Goal: Task Accomplishment & Management: Use online tool/utility

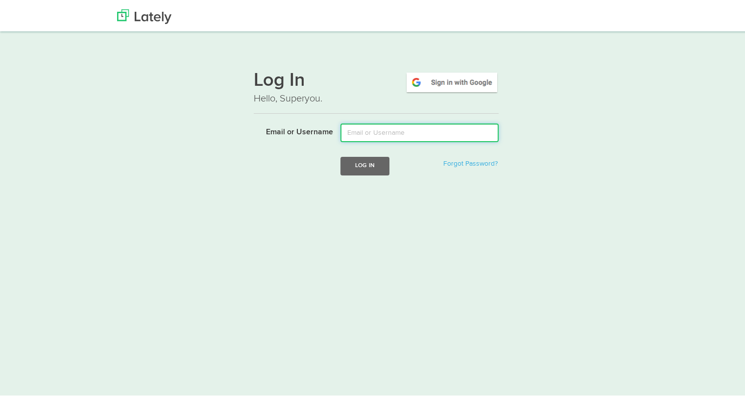
click at [455, 128] on input "Email or Username" at bounding box center [420, 131] width 158 height 19
type input "tamararey@fifth-dimension.io"
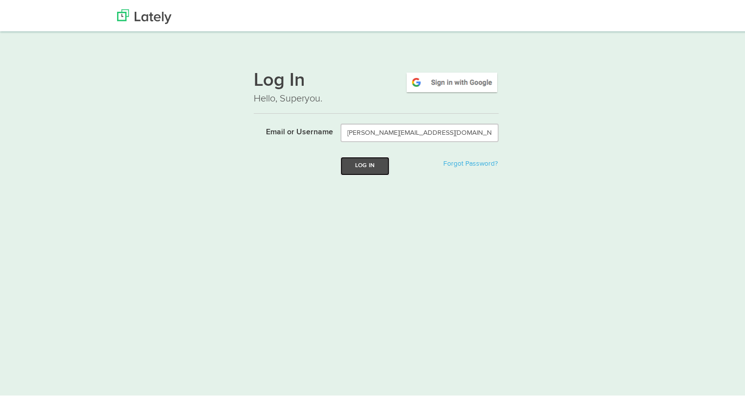
click at [371, 169] on button "Log In" at bounding box center [365, 164] width 49 height 18
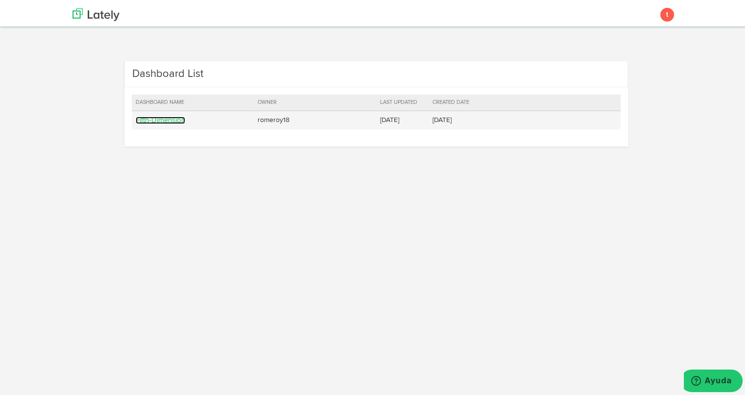
click at [139, 117] on link "Fifth-Dimension" at bounding box center [161, 118] width 50 height 7
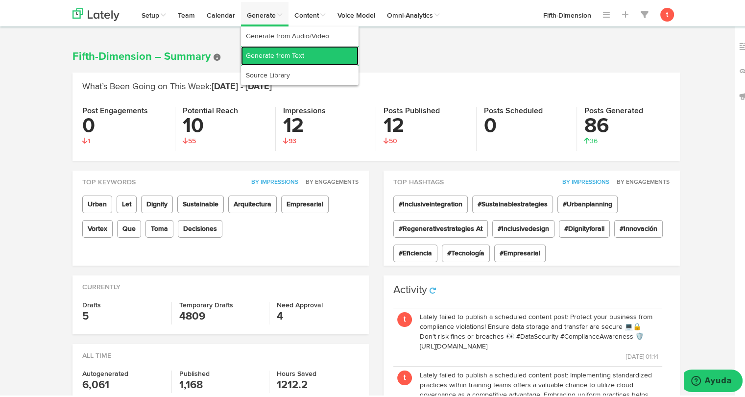
click at [247, 54] on link "Generate from Text" at bounding box center [300, 54] width 118 height 20
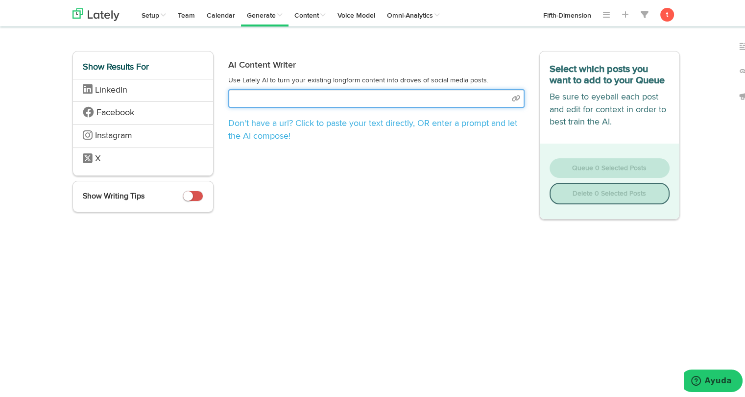
click at [415, 93] on input "text" at bounding box center [376, 96] width 297 height 19
paste input "https://www.vortexba.com/es-pr/posts/ingenieria-financiera-transforma-tu-capita…"
type input "https://www.vortexba.com/es-pr/posts/ingenieria-financiera-transforma-tu-capita…"
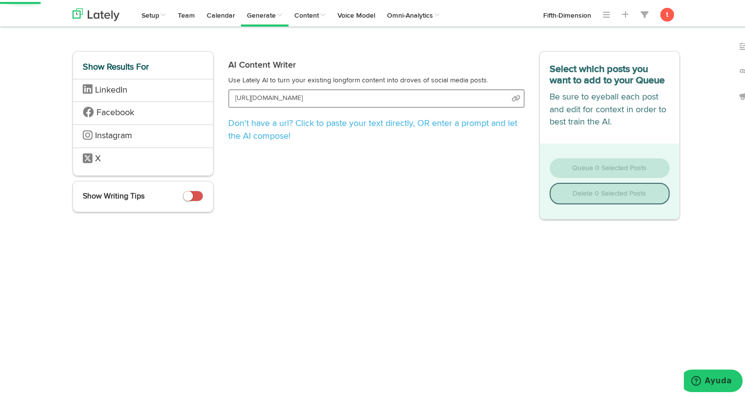
select select "academic"
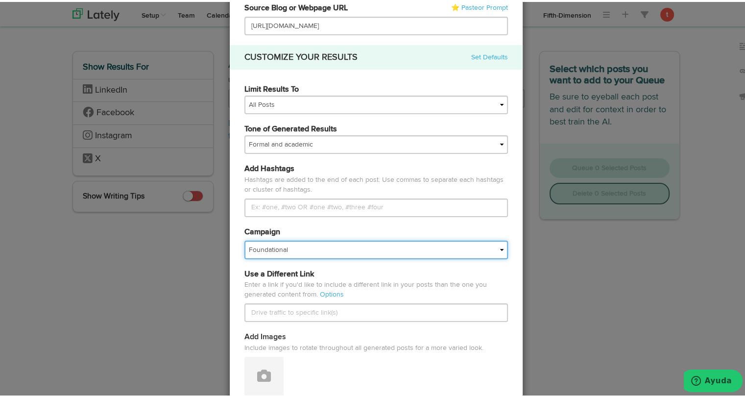
click at [346, 251] on select "Foundational Fresh Assets IMPORTED Industrias VBA Medula [PERSON_NAME] VBA <> G…" at bounding box center [377, 248] width 264 height 19
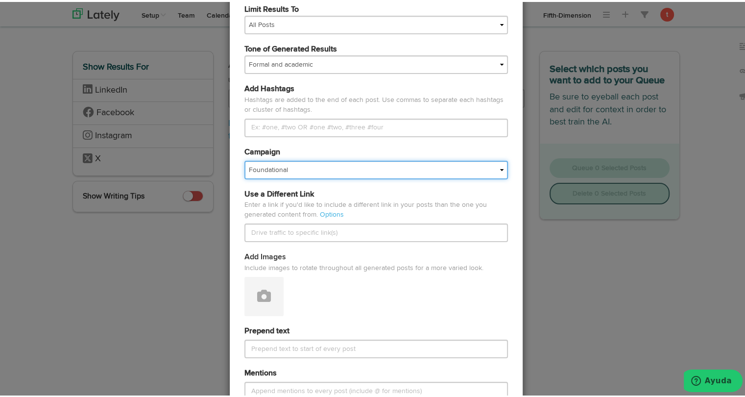
scroll to position [155, 0]
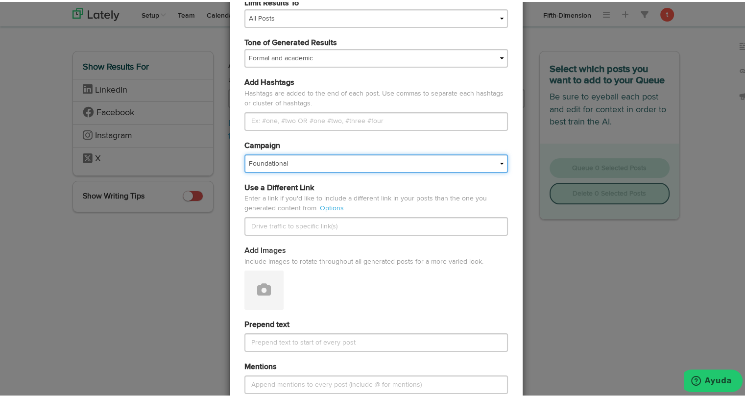
click at [328, 166] on select "Foundational Fresh Assets IMPORTED Industrias VBA Medula [PERSON_NAME] VBA <> G…" at bounding box center [377, 161] width 264 height 19
select select "67a66d21166803e04be07e7f"
click at [245, 152] on select "Foundational Fresh Assets IMPORTED Industrias VBA Medula [PERSON_NAME] VBA <> G…" at bounding box center [377, 161] width 264 height 19
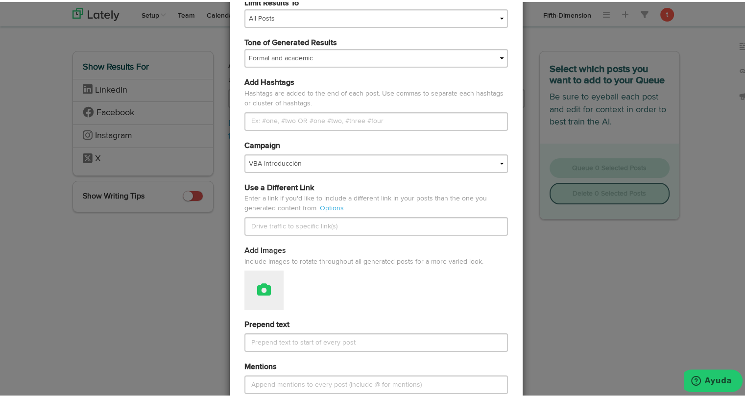
click at [267, 287] on button at bounding box center [264, 288] width 39 height 39
click at [255, 325] on link "Attach Images from Lately" at bounding box center [291, 321] width 93 height 16
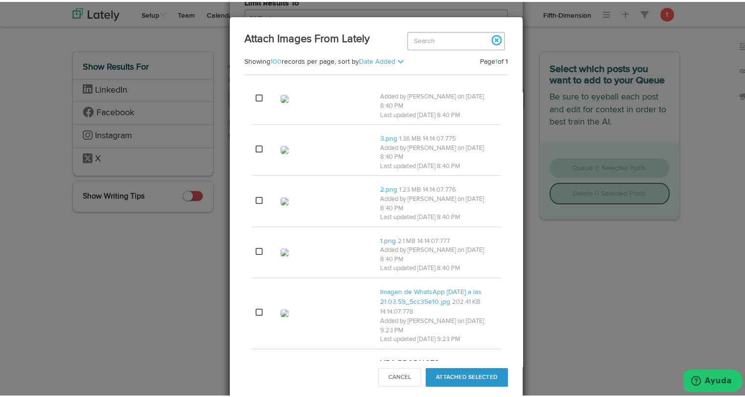
scroll to position [590, 0]
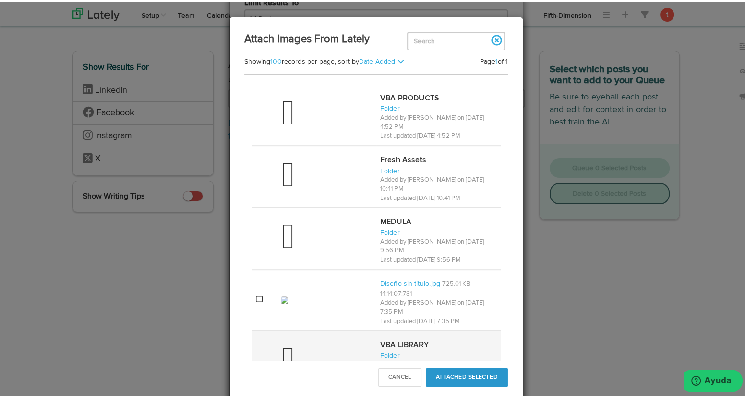
click at [295, 328] on td at bounding box center [326, 359] width 99 height 62
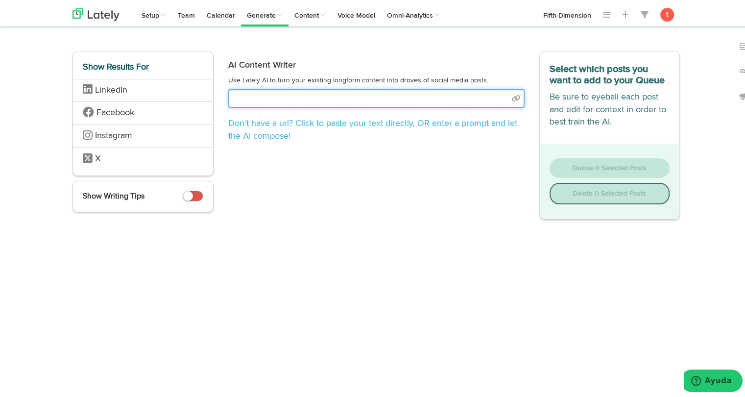
click at [268, 92] on input "text" at bounding box center [376, 96] width 297 height 19
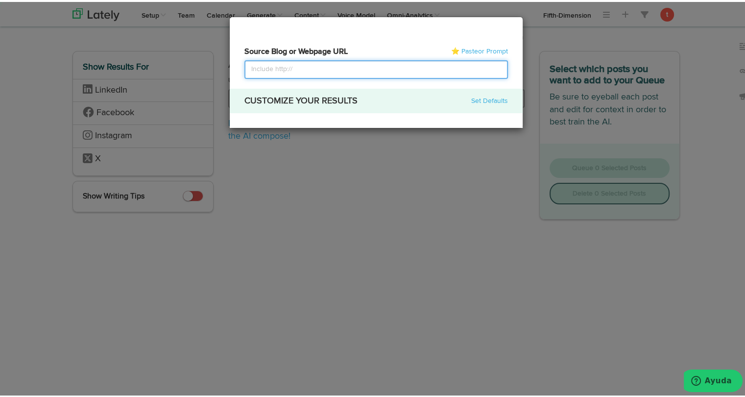
paste input "[URL][DOMAIN_NAME]"
type input "[URL][DOMAIN_NAME]"
select select "academic"
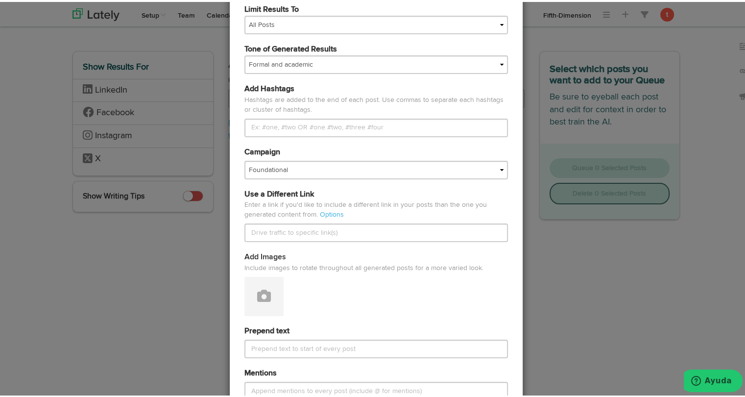
scroll to position [149, 0]
type input "[URL][DOMAIN_NAME]"
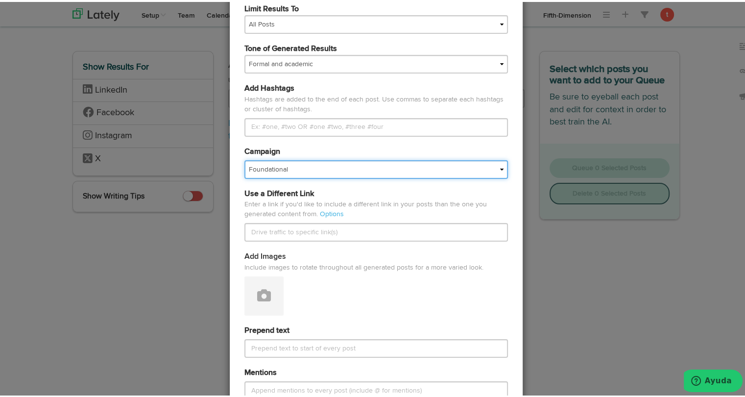
scroll to position [0, 0]
click at [294, 161] on select "Foundational Fresh Assets IMPORTED Industrias VBA Medula [PERSON_NAME] VBA <> G…" at bounding box center [377, 167] width 264 height 19
select select "67a66d21166803e04be07e7f"
click at [245, 158] on select "Foundational Fresh Assets IMPORTED Industrias VBA Medula Mojica VBA <> GC VBA <…" at bounding box center [377, 167] width 264 height 19
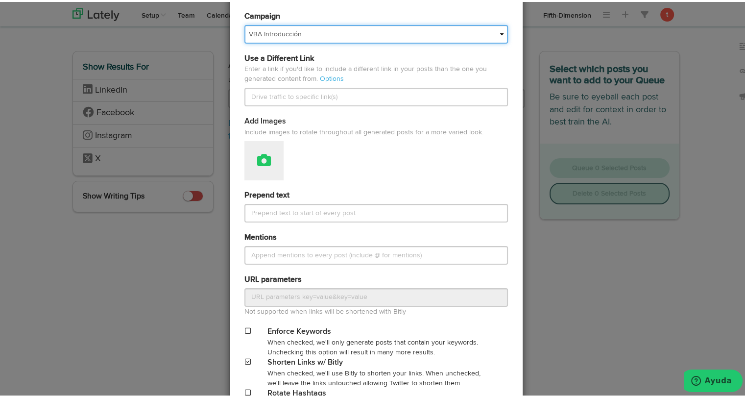
scroll to position [307, 0]
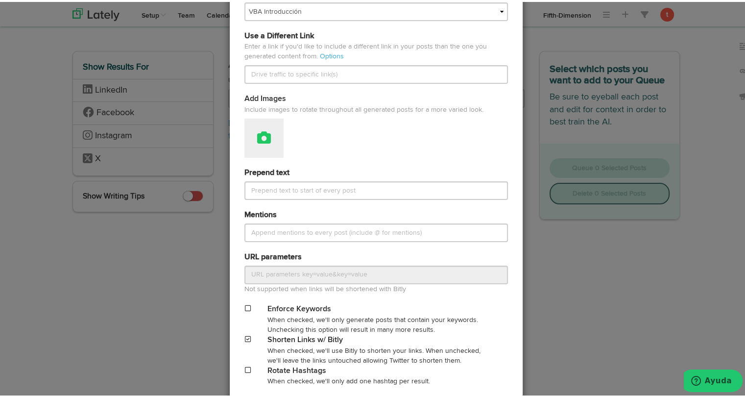
click at [258, 136] on icon at bounding box center [264, 136] width 14 height 14
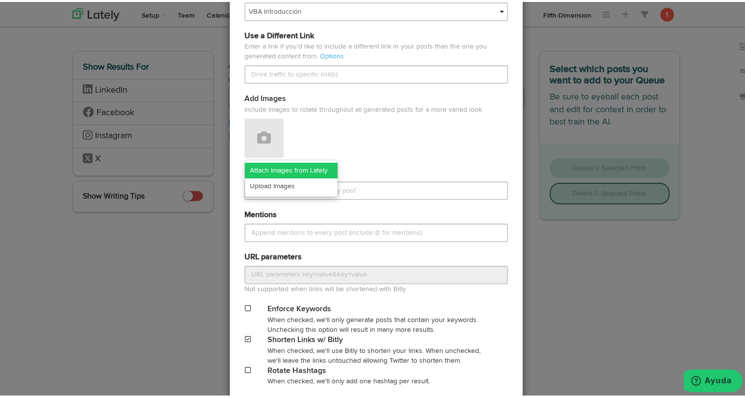
click at [263, 169] on link "Attach Images from Lately" at bounding box center [291, 169] width 93 height 16
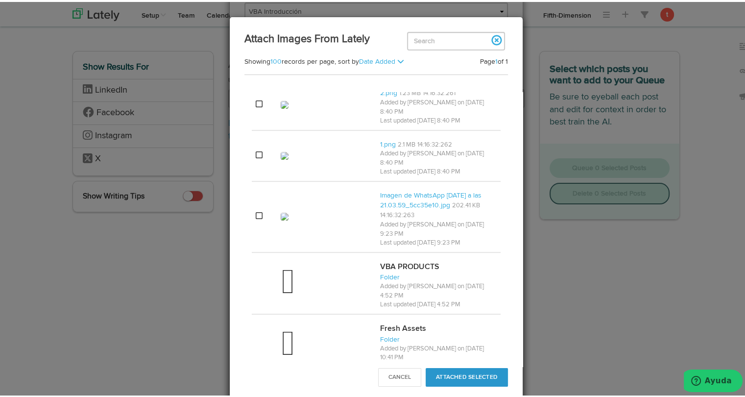
scroll to position [590, 0]
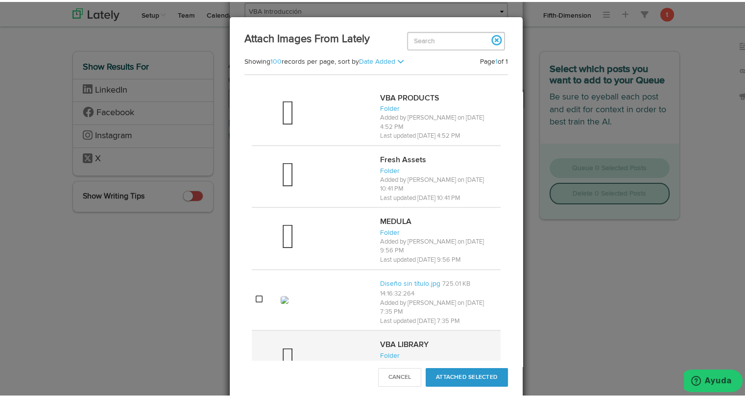
click at [277, 328] on td at bounding box center [326, 359] width 99 height 62
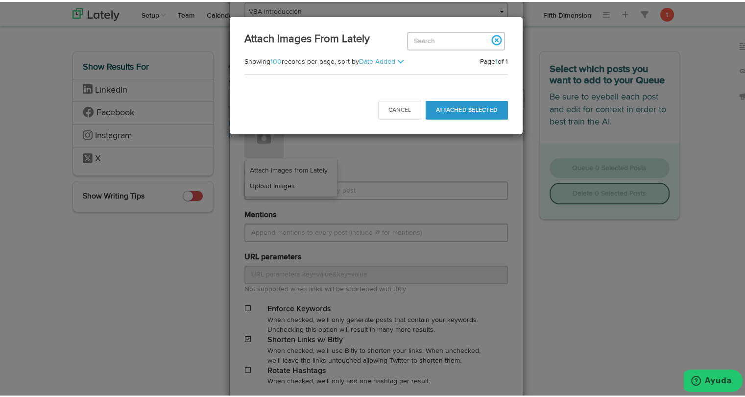
scroll to position [0, 0]
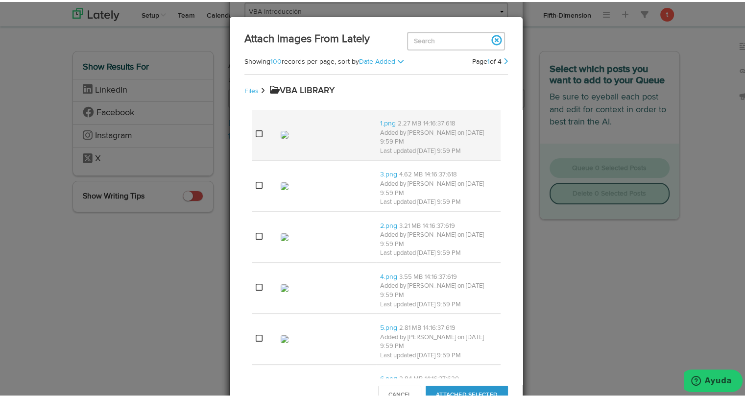
click at [283, 131] on img at bounding box center [285, 133] width 8 height 8
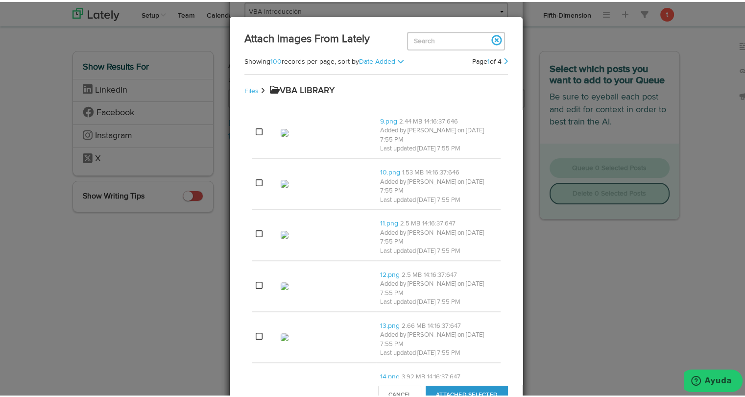
scroll to position [4378, 0]
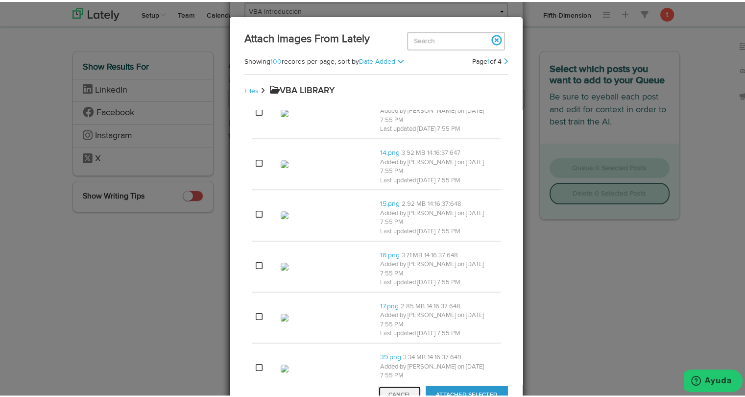
click at [400, 392] on button "Cancel" at bounding box center [399, 393] width 43 height 19
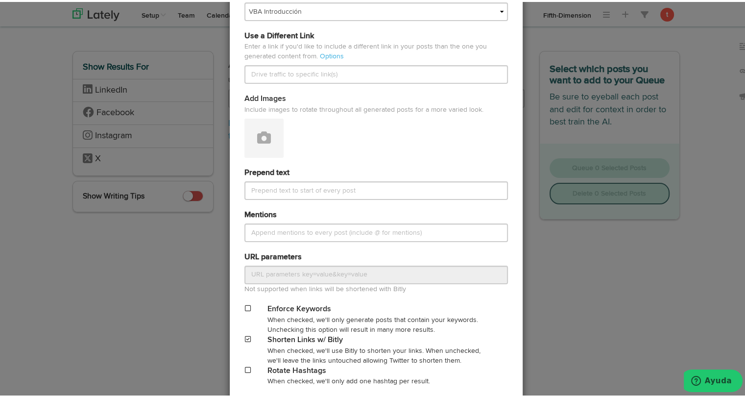
scroll to position [372, 0]
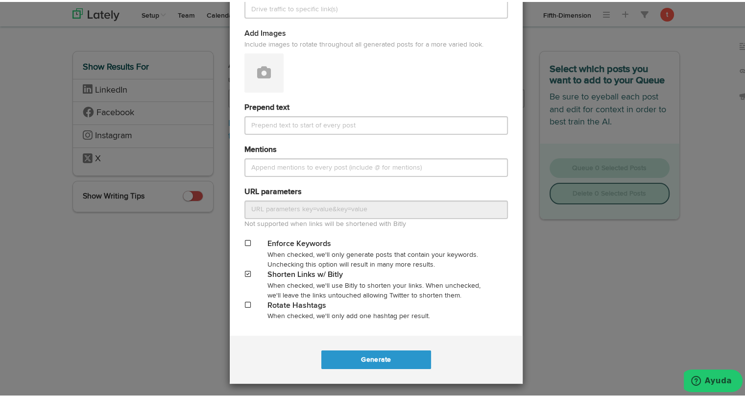
click at [575, 296] on div "Generate Posts Source Library 67a66d21166803e04be07e77 67a66d21166803e04be07e7f…" at bounding box center [376, 198] width 753 height 397
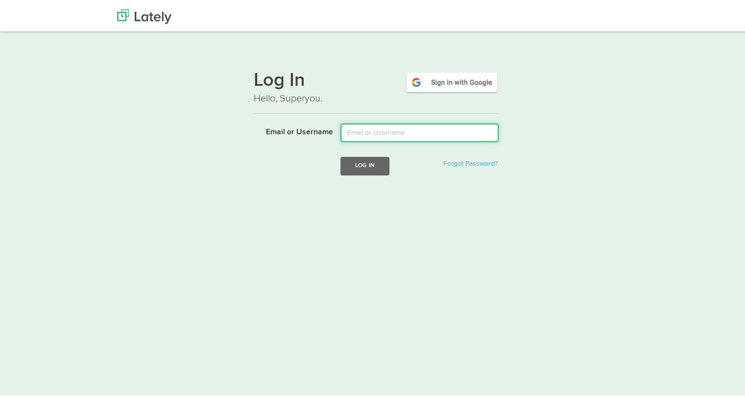
click at [438, 140] on input "Email or Username" at bounding box center [420, 131] width 158 height 19
type input "tamara.rey.navarro@gmail.com"
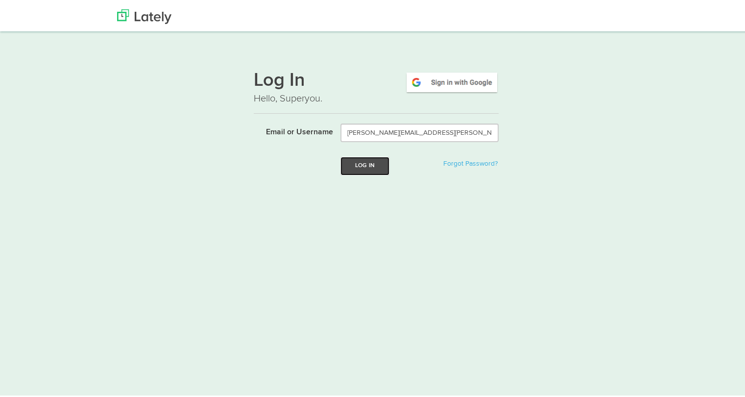
click at [377, 165] on button "Log In" at bounding box center [365, 164] width 49 height 18
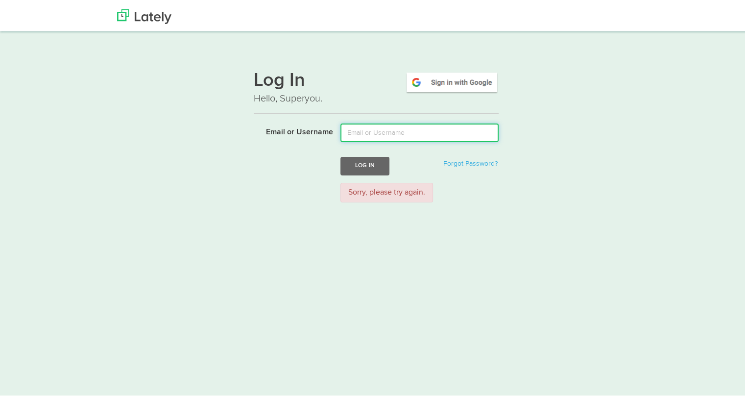
click at [393, 138] on input "Email or Username" at bounding box center [420, 131] width 158 height 19
type input "[PERSON_NAME][EMAIL_ADDRESS][DOMAIN_NAME]"
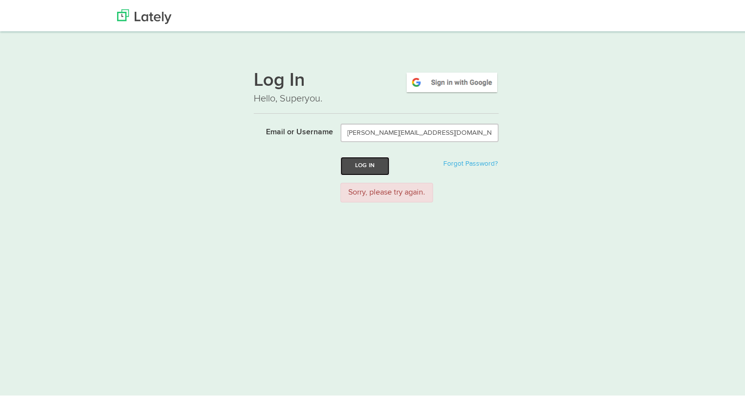
click at [353, 169] on button "Log In" at bounding box center [365, 164] width 49 height 18
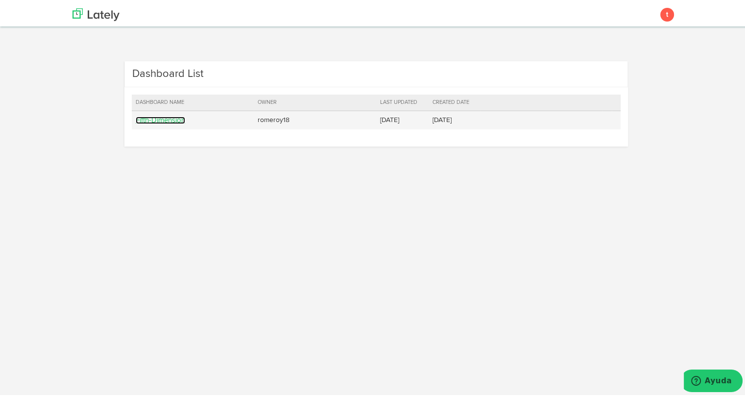
click at [146, 122] on link "Fifth-Dimension" at bounding box center [161, 118] width 50 height 7
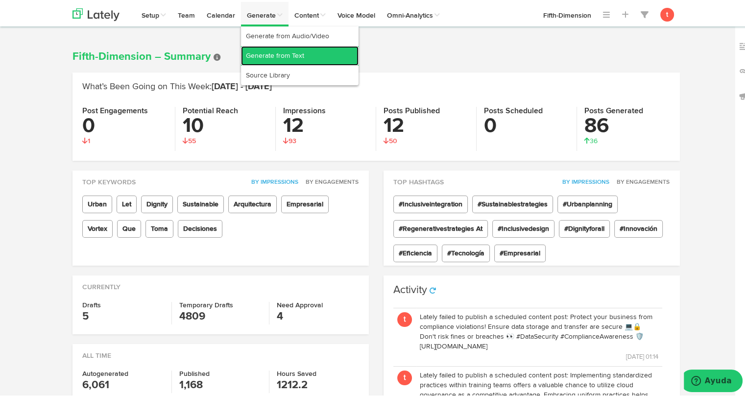
click at [257, 55] on link "Generate from Text" at bounding box center [300, 54] width 118 height 20
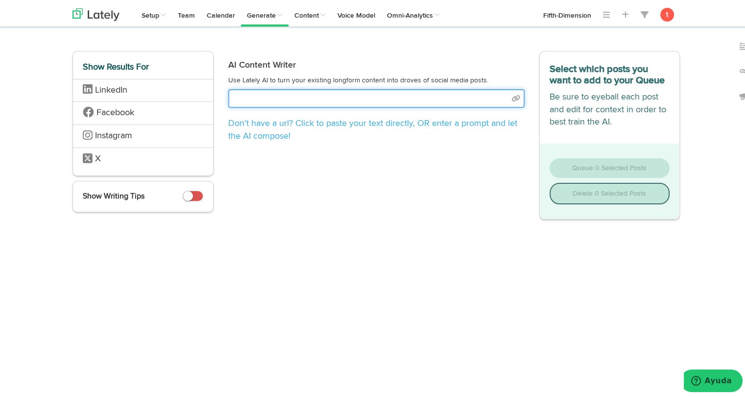
click at [260, 92] on input "text" at bounding box center [376, 96] width 297 height 19
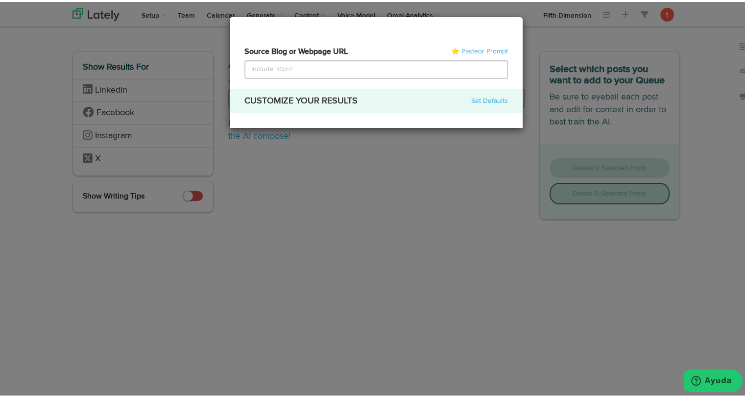
type input "https://www.vortexba.com/es-pr/posts/ingenieria-financiera-transforma-tu-capita…"
select select "academic"
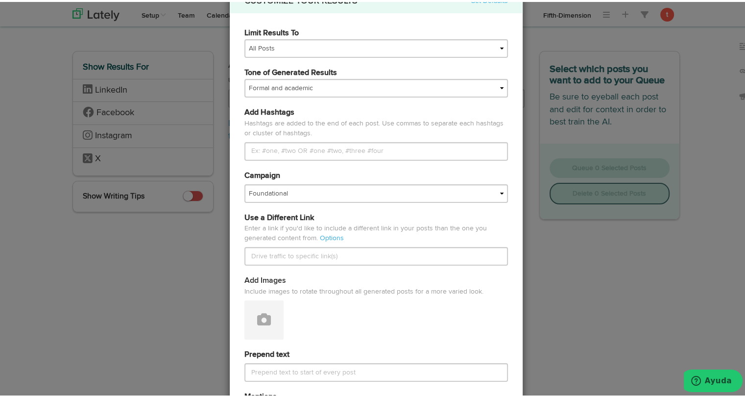
scroll to position [125, 0]
type input "https://www.vortexba.com/es-pr/posts/ingenieria-financiera-transforma-tu-capita…"
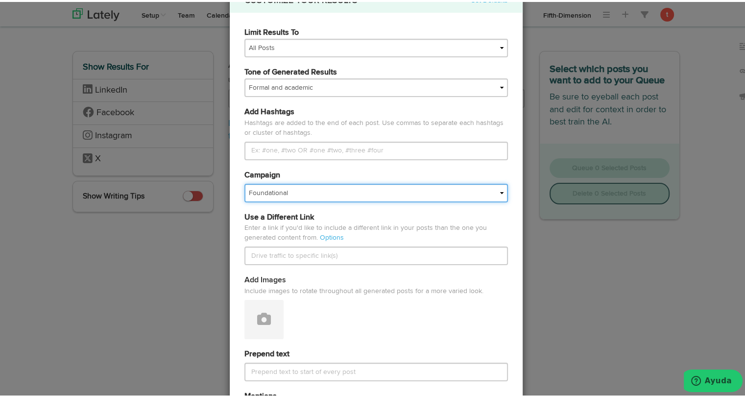
scroll to position [0, 0]
click at [308, 195] on select "Foundational Fresh Assets IMPORTED Industrias VBA Medula Mojica VBA <> GC VBA <…" at bounding box center [377, 191] width 264 height 19
select select "67a66d21166803e04be07e7f"
click at [245, 182] on select "Foundational Fresh Assets IMPORTED Industrias VBA Medula Mojica VBA <> GC VBA <…" at bounding box center [377, 191] width 264 height 19
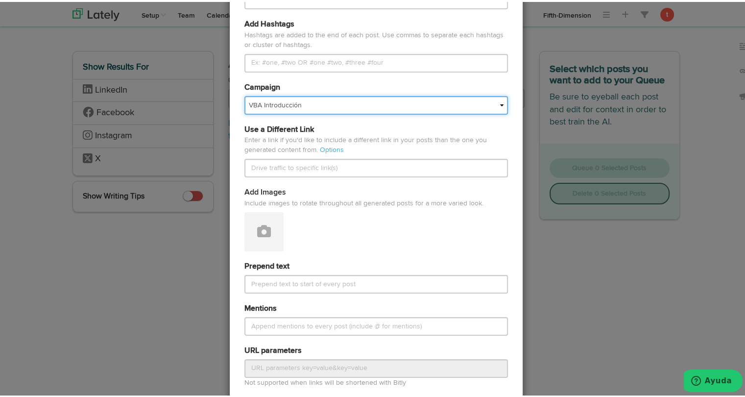
scroll to position [221, 0]
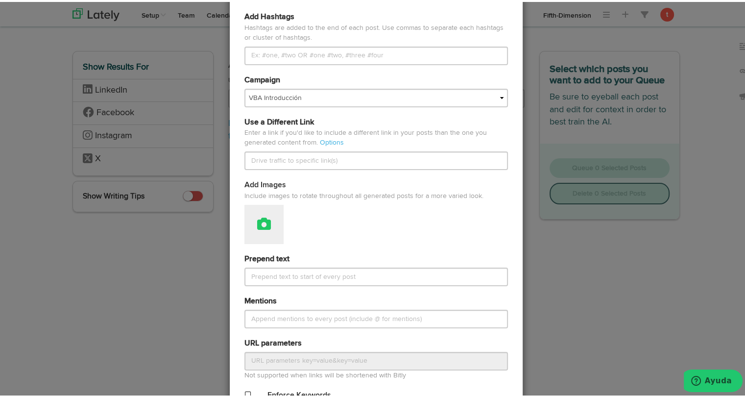
click at [261, 221] on icon at bounding box center [264, 222] width 14 height 14
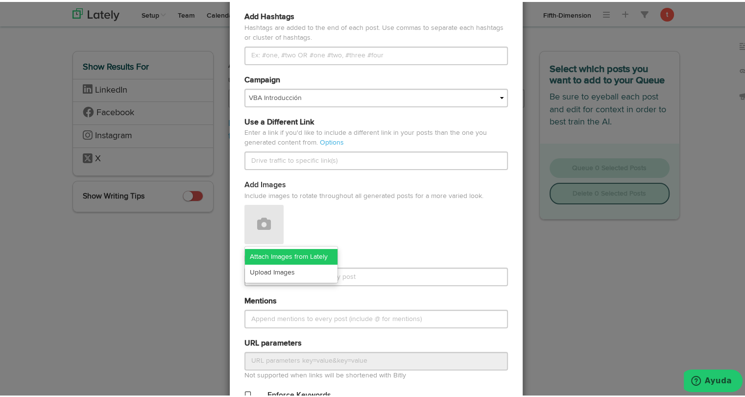
click at [262, 257] on link "Attach Images from Lately" at bounding box center [291, 255] width 93 height 16
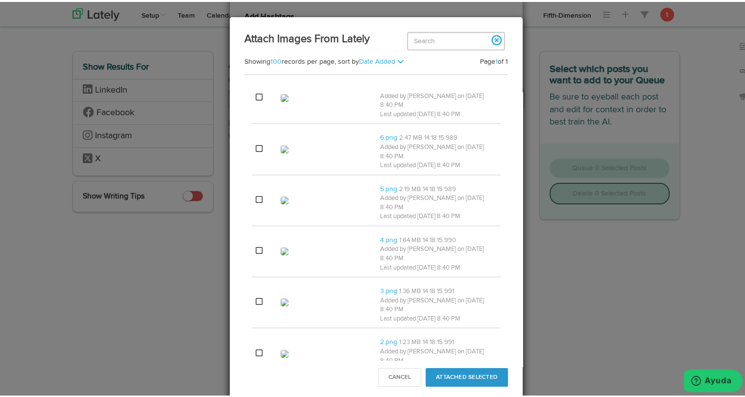
scroll to position [0, 0]
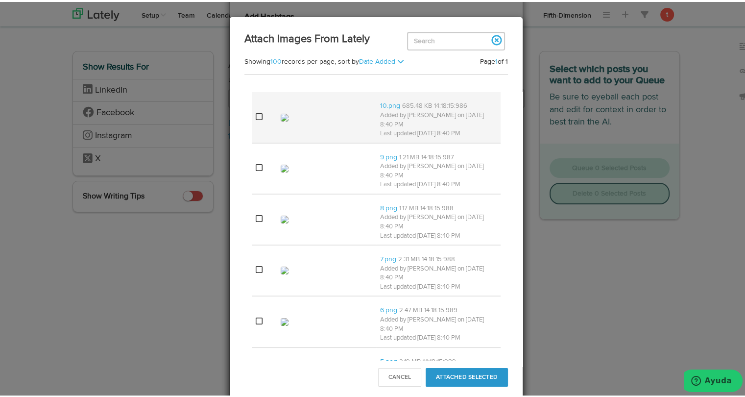
click at [294, 114] on div at bounding box center [327, 116] width 92 height 12
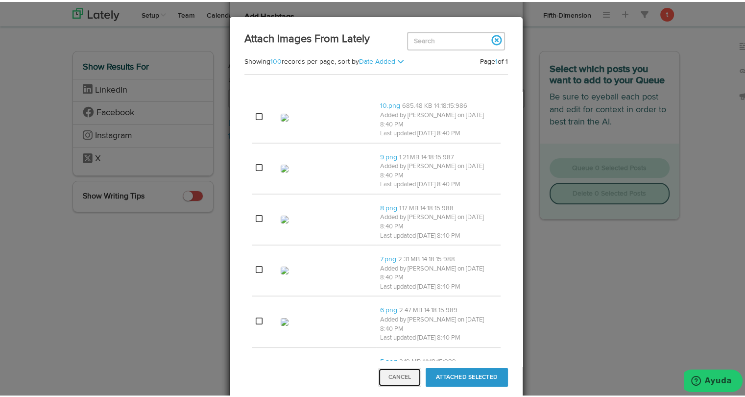
click at [398, 368] on button "Cancel" at bounding box center [399, 375] width 43 height 19
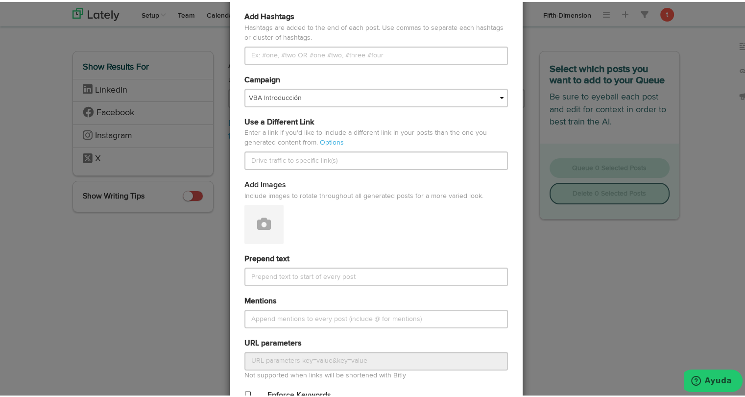
click at [549, 281] on div "Generate Posts Source Library 67a66d21166803e04be07e77 67a66d21166803e04be07e7f…" at bounding box center [376, 198] width 753 height 397
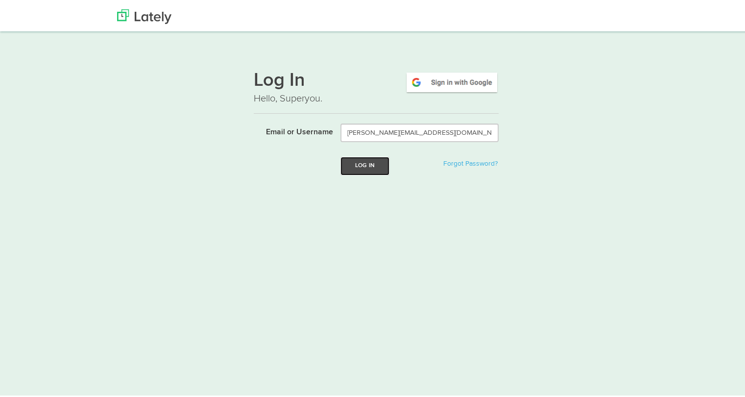
click at [374, 162] on button "Log In" at bounding box center [365, 164] width 49 height 18
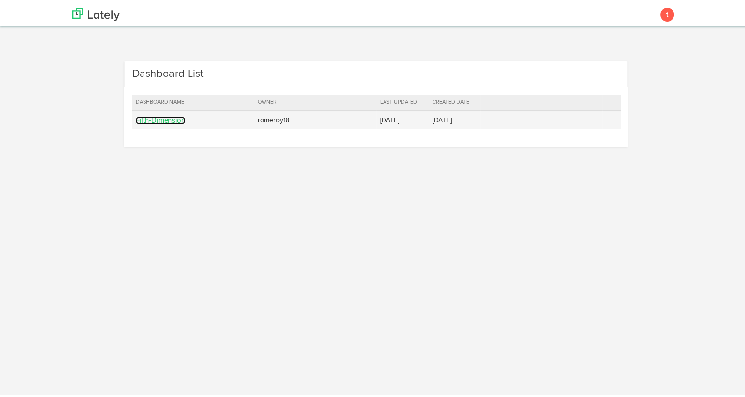
click at [160, 116] on link "Fifth-Dimension" at bounding box center [161, 118] width 50 height 7
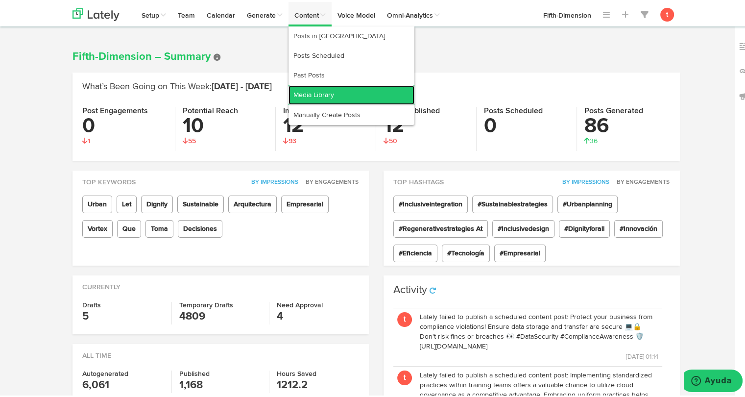
click at [307, 90] on link "Media Library" at bounding box center [352, 93] width 126 height 20
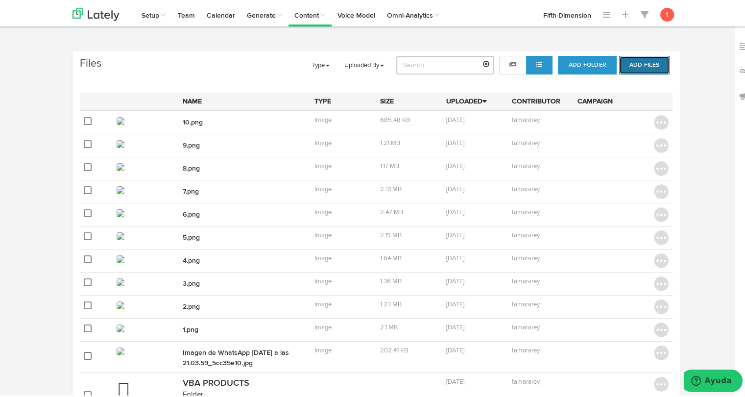
click at [646, 59] on button "Add Files" at bounding box center [645, 63] width 50 height 19
click at [634, 57] on button "Add Files" at bounding box center [645, 63] width 50 height 19
click at [636, 64] on button "Add Files" at bounding box center [645, 63] width 50 height 19
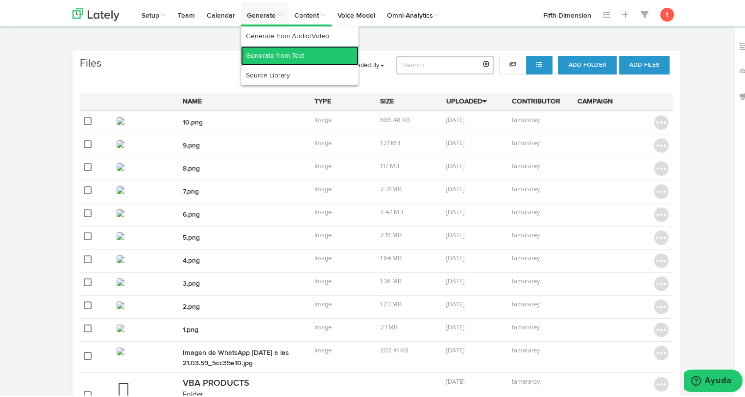
click at [261, 53] on link "Generate from Text" at bounding box center [300, 54] width 118 height 20
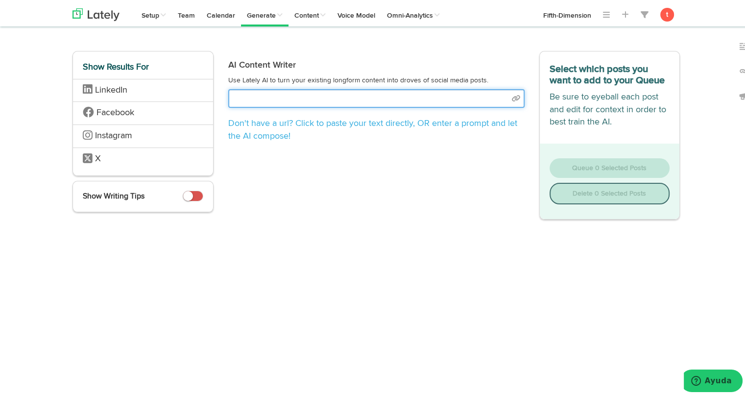
click at [275, 98] on input "text" at bounding box center [376, 96] width 297 height 19
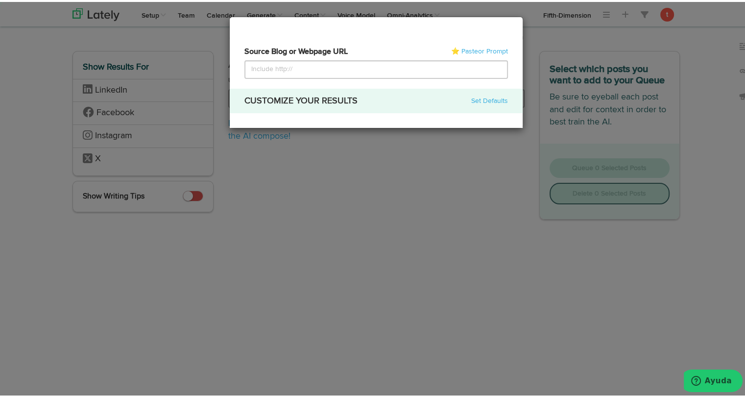
select select "academic"
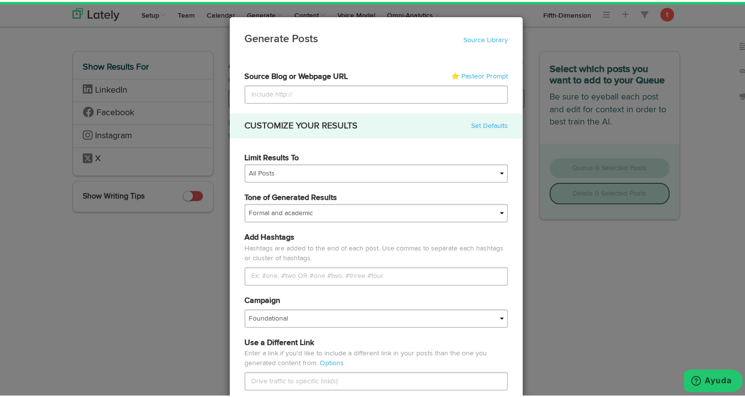
click at [275, 98] on form "67a66d21166803e04be07e77 6830993489787d8bb72a3049 67d879d4fbe4086c4791ac26 Fift…" at bounding box center [377, 380] width 264 height 621
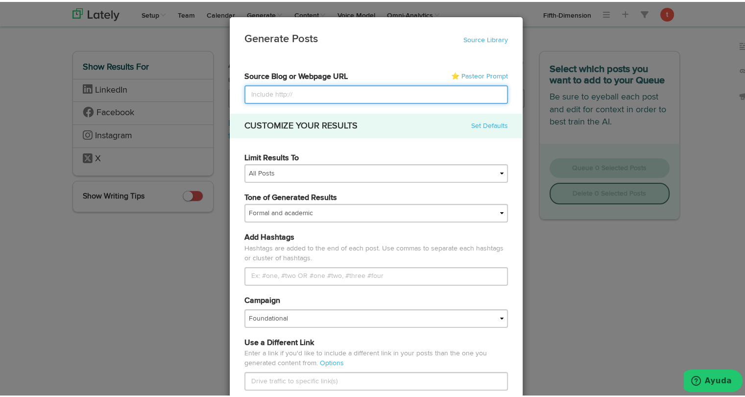
click at [280, 93] on input at bounding box center [377, 92] width 264 height 19
paste input "Issue with Nightly Media Library"
type input "Issue with Nightly Media Library"
paste input "[URL][DOMAIN_NAME]"
type input "[URL][DOMAIN_NAME]"
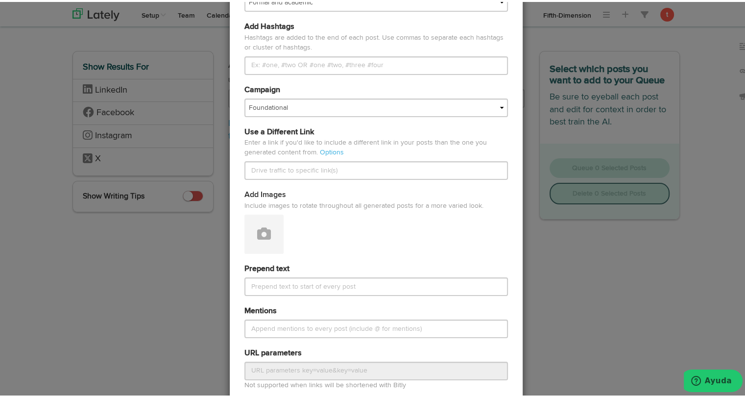
scroll to position [211, 0]
type input "[URL][DOMAIN_NAME]"
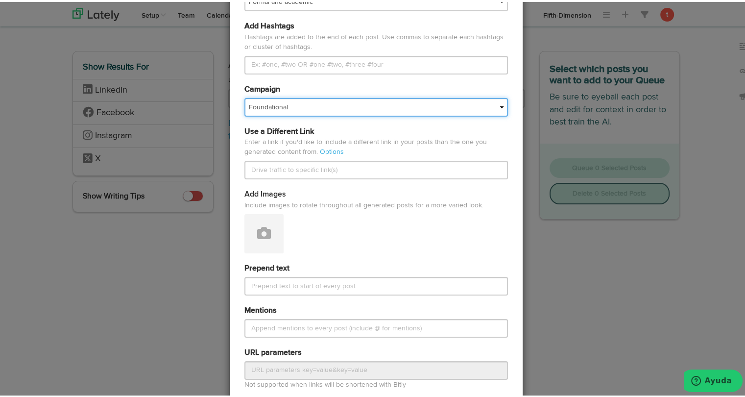
scroll to position [0, 0]
click at [353, 108] on select "Foundational Fresh Assets IMPORTED Industrias VBA Medula [PERSON_NAME] VBA <> G…" at bounding box center [377, 105] width 264 height 19
select select "67a66d21166803e04be07e7f"
click at [245, 96] on select "Foundational Fresh Assets IMPORTED Industrias VBA Medula [PERSON_NAME] VBA <> G…" at bounding box center [377, 105] width 264 height 19
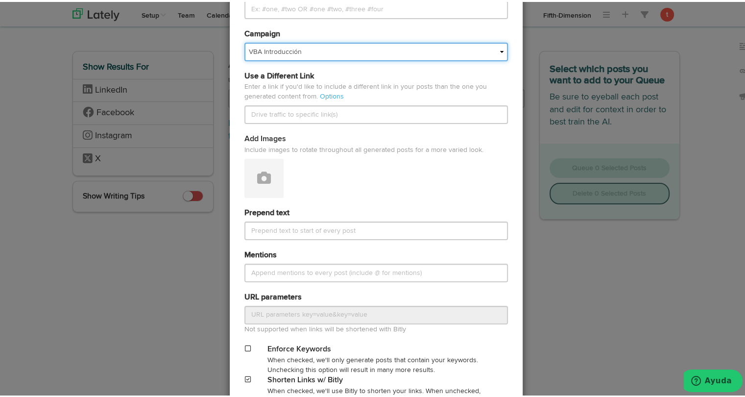
scroll to position [372, 0]
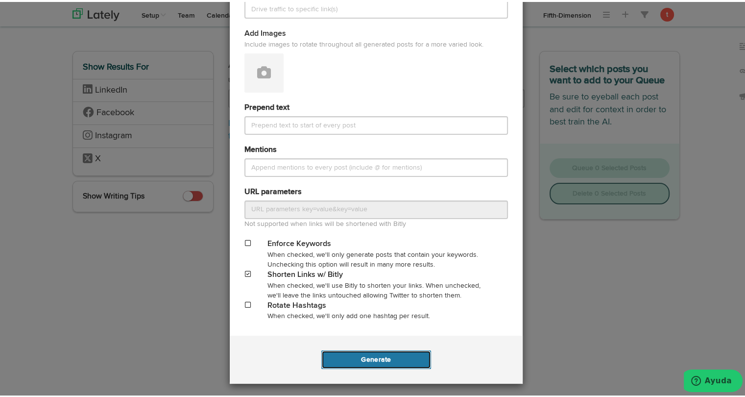
click at [345, 353] on button "Generate" at bounding box center [376, 357] width 109 height 19
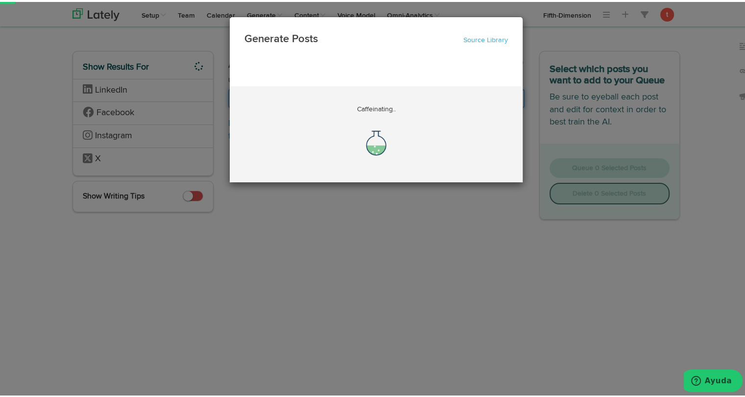
scroll to position [0, 69]
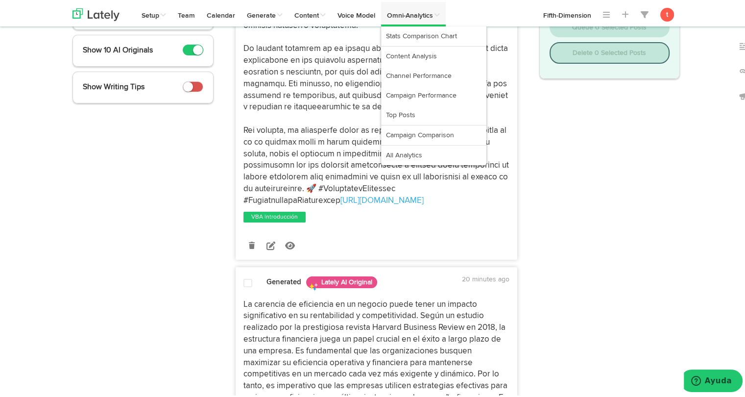
scroll to position [164, 0]
